Goal: Find specific page/section: Find specific page/section

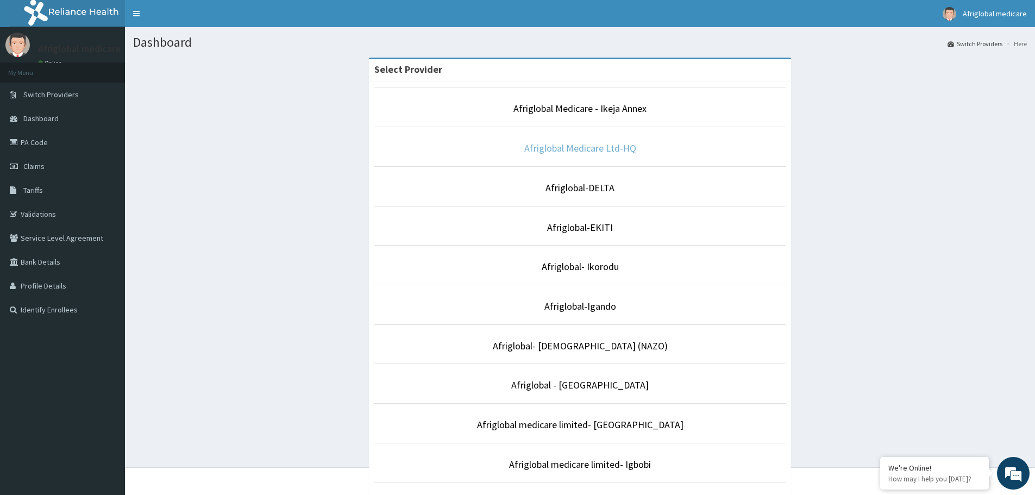
click at [578, 146] on link "Afriglobal Medicare Ltd-HQ" at bounding box center [580, 148] width 112 height 12
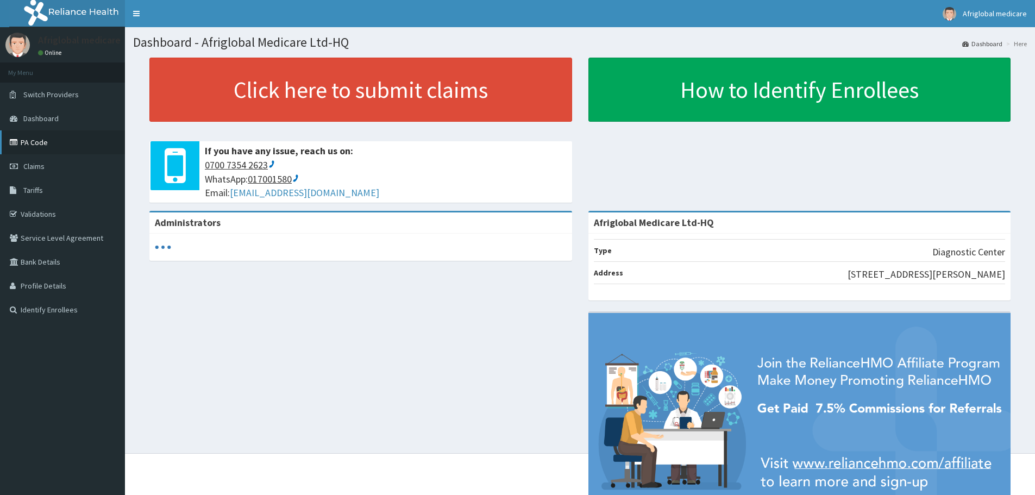
click at [41, 143] on link "PA Code" at bounding box center [62, 142] width 125 height 24
